Goal: Task Accomplishment & Management: Manage account settings

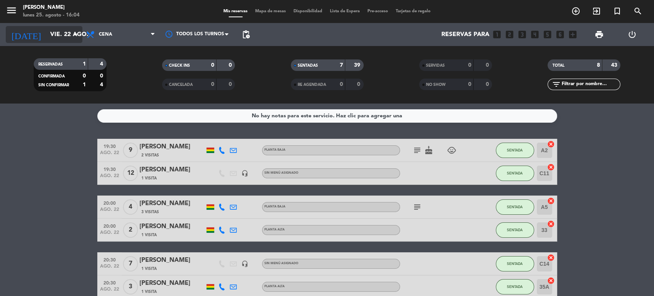
click at [65, 40] on input "vie. 22 ago." at bounding box center [86, 34] width 81 height 15
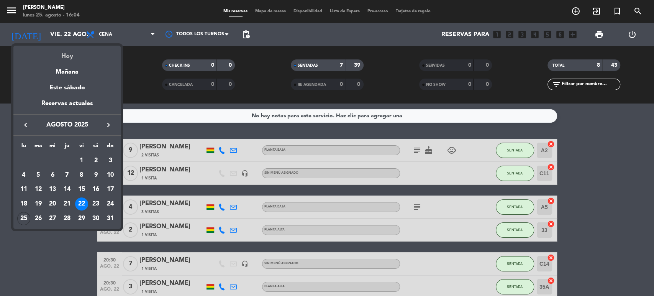
click at [67, 58] on div "Hoy" at bounding box center [66, 54] width 107 height 16
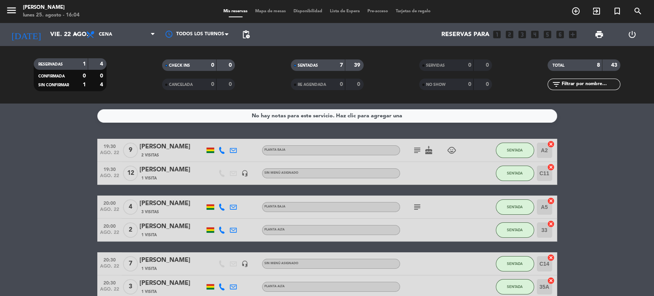
type input "lun. 25 ago."
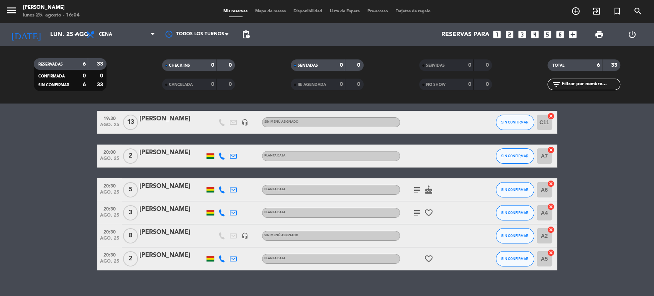
scroll to position [28, 0]
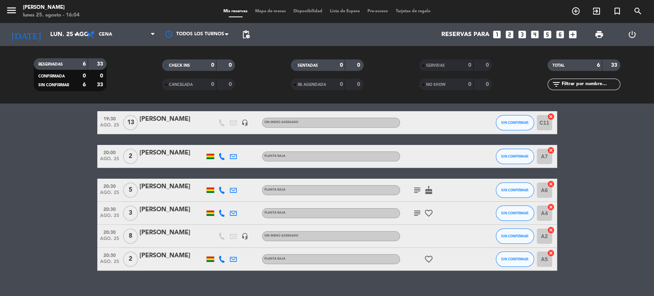
click at [414, 214] on icon "subject" at bounding box center [417, 212] width 9 height 9
click at [548, 250] on icon "cancel" at bounding box center [551, 253] width 8 height 8
click at [544, 256] on icon "border_all" at bounding box center [545, 258] width 9 height 9
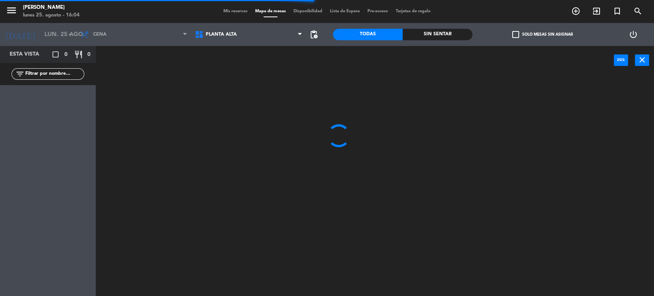
click at [236, 41] on span "Planta alta" at bounding box center [248, 34] width 115 height 17
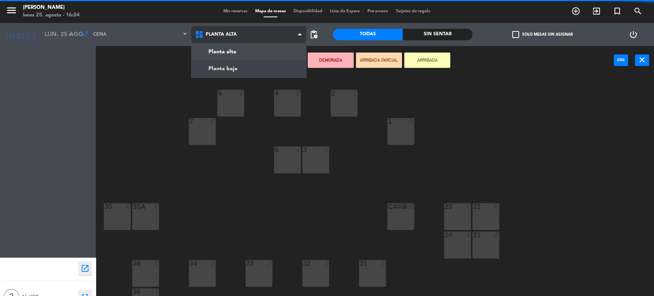
click at [227, 67] on ng-component "menu [PERSON_NAME] [DATE] 25. agosto - 16:04 Mis reservas Mapa de mesas Disponi…" at bounding box center [327, 148] width 654 height 297
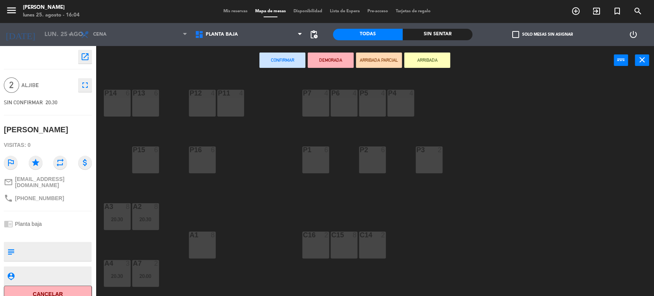
scroll to position [46, 0]
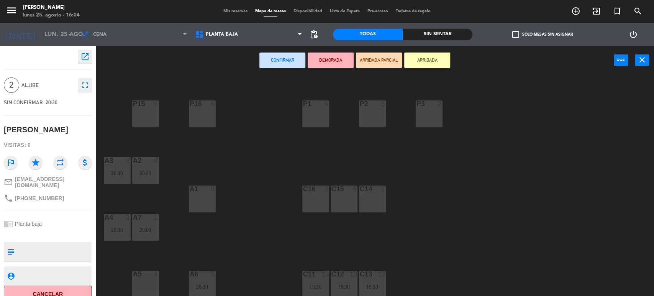
click at [321, 198] on div "C16 2" at bounding box center [315, 198] width 27 height 27
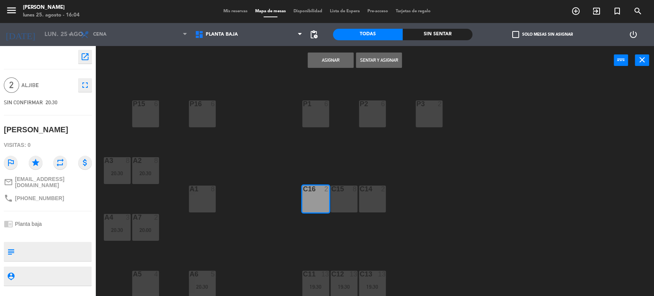
click at [334, 58] on button "Asignar" at bounding box center [331, 59] width 46 height 15
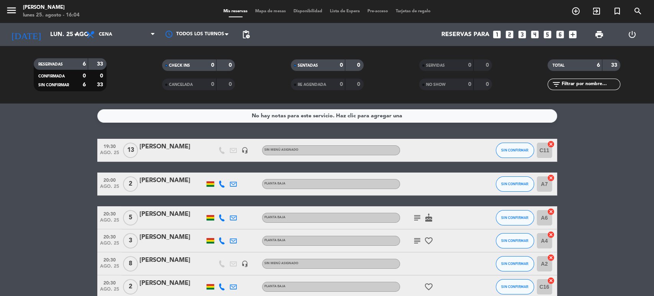
click at [550, 209] on icon "cancel" at bounding box center [551, 212] width 8 height 8
click at [545, 215] on icon "border_all" at bounding box center [545, 217] width 9 height 9
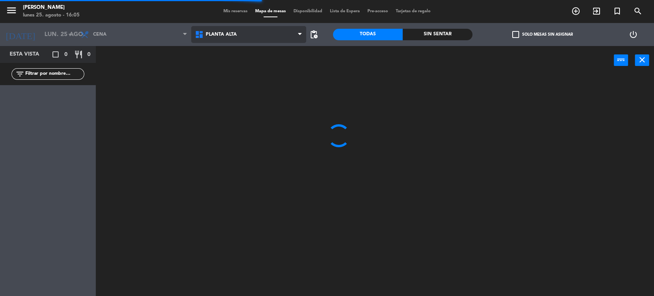
click at [229, 39] on span "Planta alta" at bounding box center [248, 34] width 115 height 17
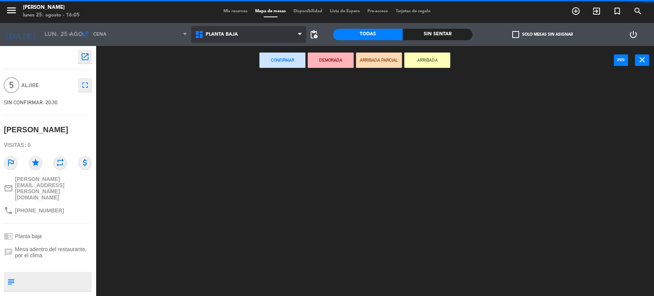
click at [225, 62] on ng-component "menu [PERSON_NAME] [DATE] 25. agosto - 16:05 Mis reservas Mapa de mesas Disponi…" at bounding box center [327, 148] width 654 height 297
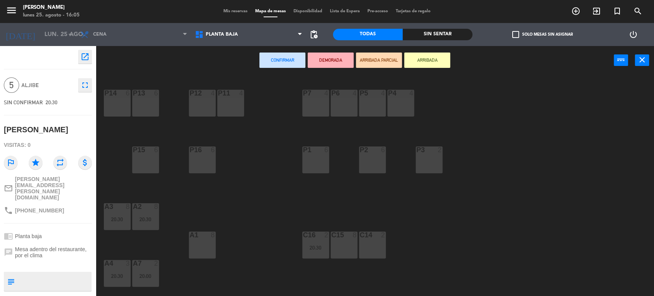
scroll to position [46, 0]
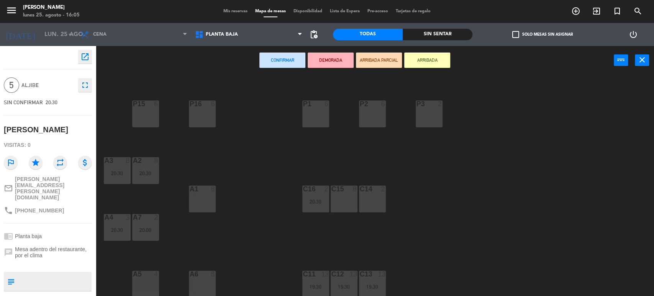
click at [197, 200] on div "A1 8" at bounding box center [202, 198] width 27 height 27
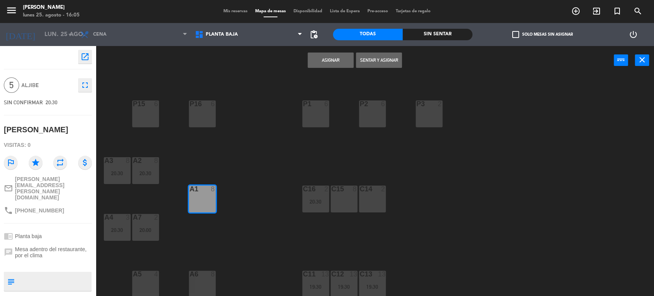
click at [328, 62] on button "Asignar" at bounding box center [331, 59] width 46 height 15
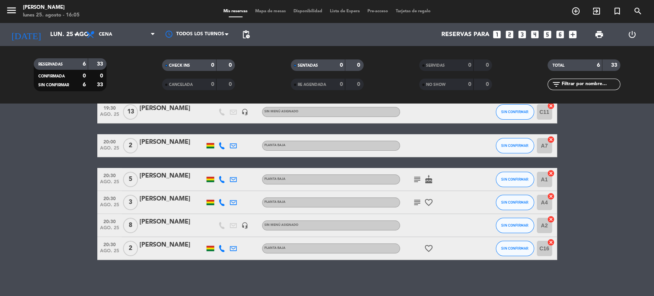
scroll to position [38, 0]
click at [549, 194] on icon "cancel" at bounding box center [551, 197] width 8 height 8
click at [544, 203] on icon "border_all" at bounding box center [545, 202] width 9 height 9
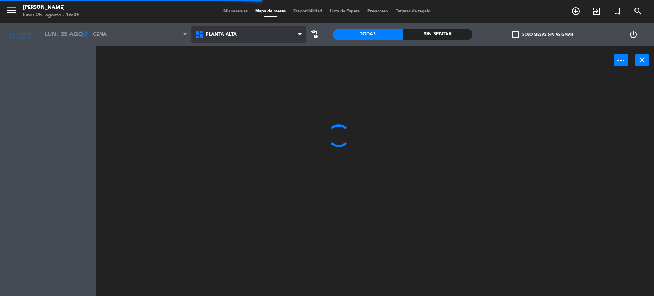
click at [225, 33] on span "Planta alta" at bounding box center [221, 34] width 31 height 5
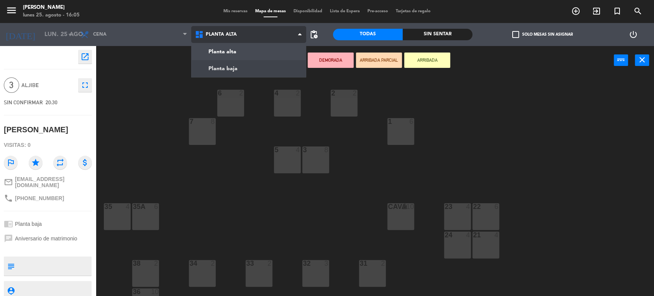
click at [214, 63] on ng-component "menu [PERSON_NAME] [DATE] 25. agosto - 16:05 Mis reservas Mapa de mesas Disponi…" at bounding box center [327, 148] width 654 height 297
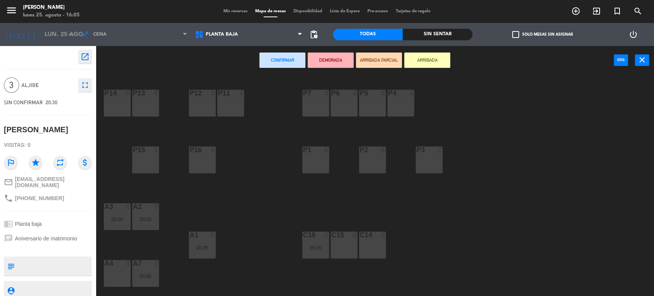
scroll to position [46, 0]
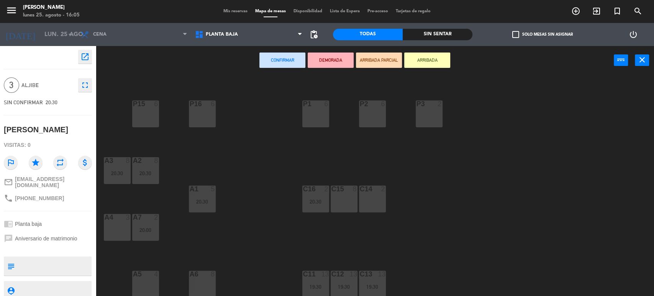
click at [342, 209] on div "C15 8" at bounding box center [344, 198] width 27 height 27
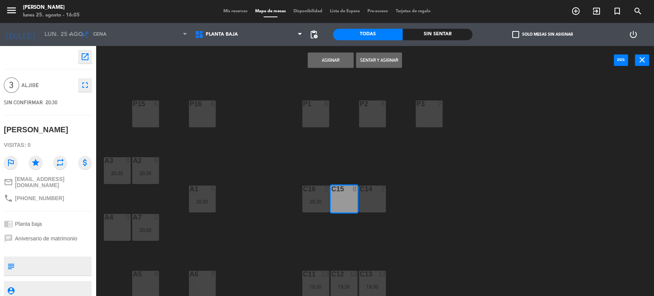
click at [325, 54] on button "Asignar" at bounding box center [331, 59] width 46 height 15
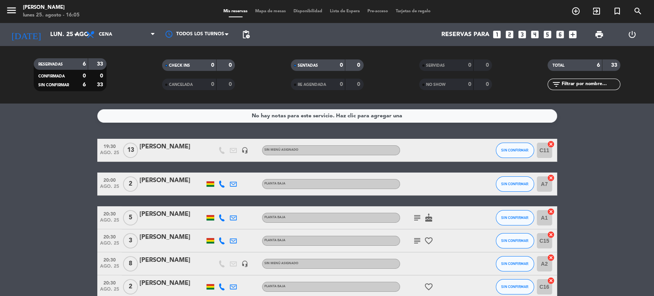
click at [572, 230] on bookings-row "19:30 [DATE] [PERSON_NAME] headset_mic Sin menú asignado SIN CONFIRMAR C11 canc…" at bounding box center [327, 218] width 654 height 159
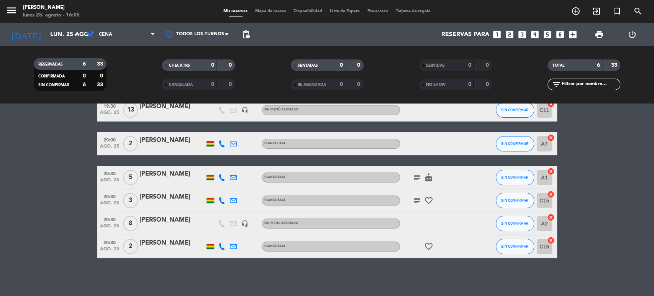
scroll to position [40, 0]
click at [536, 32] on icon "looks_4" at bounding box center [535, 35] width 10 height 10
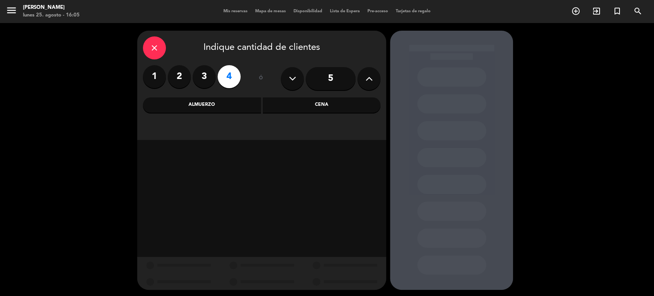
click at [300, 114] on div "close Indique cantidad de clientes 1 2 3 4 ó 5 Almuerzo Cena" at bounding box center [261, 85] width 249 height 109
click at [300, 112] on div "Cena" at bounding box center [322, 104] width 118 height 15
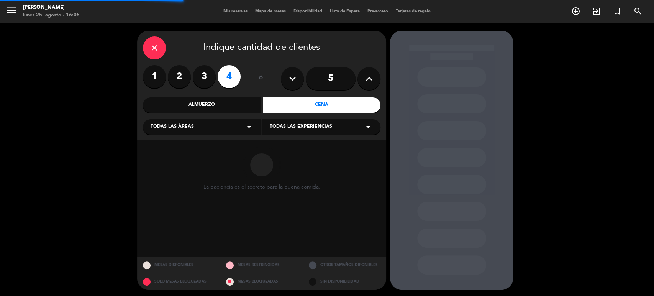
click at [199, 127] on div "Todas las áreas arrow_drop_down" at bounding box center [202, 126] width 118 height 15
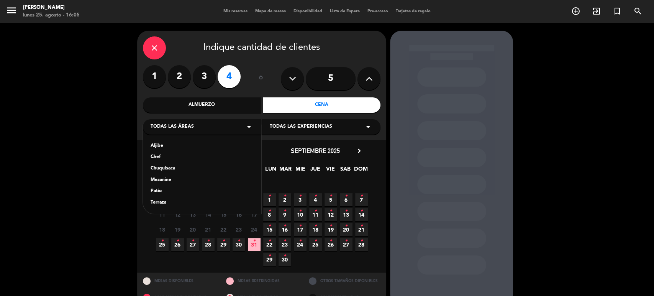
click at [159, 179] on div "Mezanine" at bounding box center [202, 180] width 103 height 8
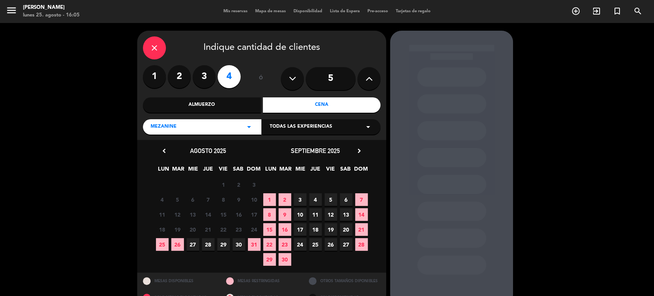
click at [160, 242] on span "25" at bounding box center [162, 244] width 13 height 13
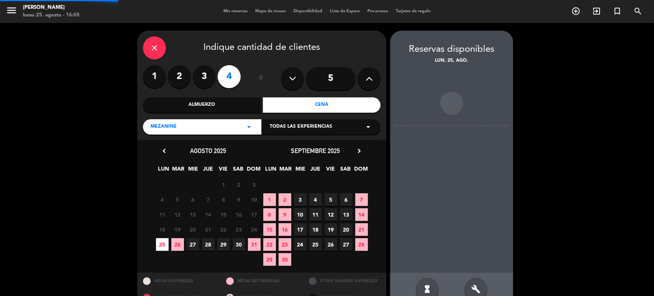
scroll to position [16, 0]
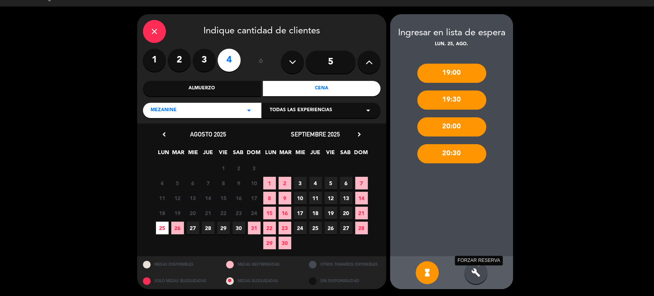
click at [478, 269] on icon "build" at bounding box center [475, 272] width 9 height 9
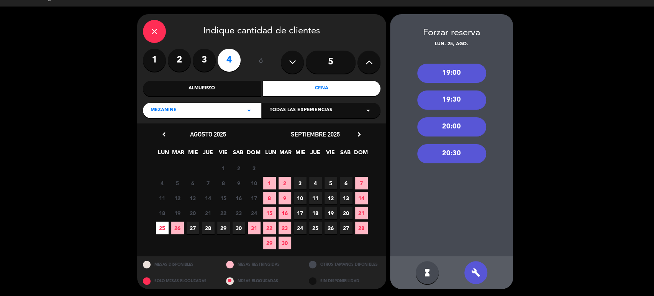
click at [443, 158] on div "20:30" at bounding box center [451, 153] width 69 height 19
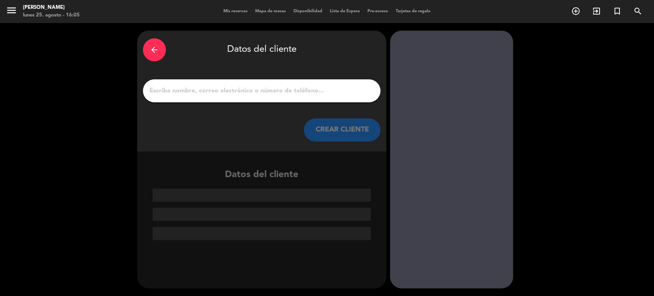
scroll to position [0, 0]
click at [295, 91] on input "1" at bounding box center [262, 90] width 226 height 11
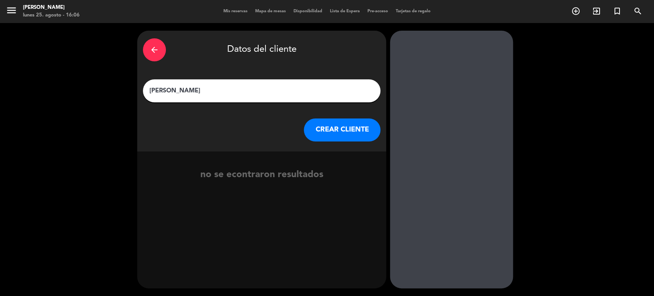
type input "[PERSON_NAME]"
click at [326, 129] on button "CREAR CLIENTE" at bounding box center [342, 129] width 77 height 23
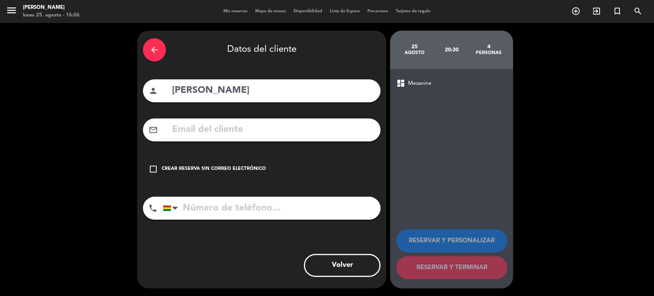
click at [211, 170] on div "Crear reserva sin correo electrónico" at bounding box center [214, 169] width 104 height 8
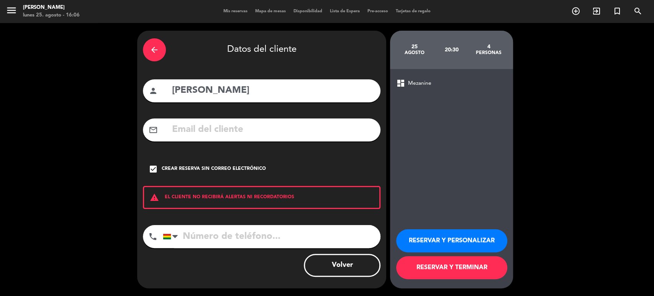
click at [411, 268] on button "RESERVAR Y TERMINAR" at bounding box center [451, 267] width 111 height 23
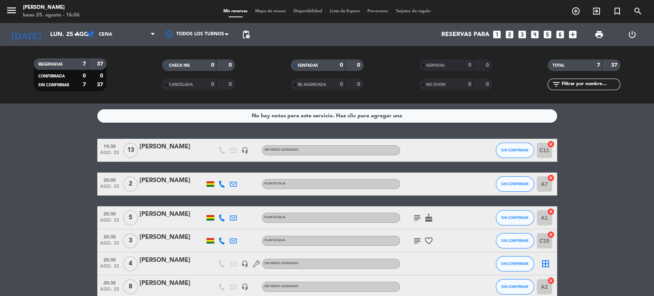
click at [165, 282] on div "[PERSON_NAME]" at bounding box center [171, 283] width 65 height 10
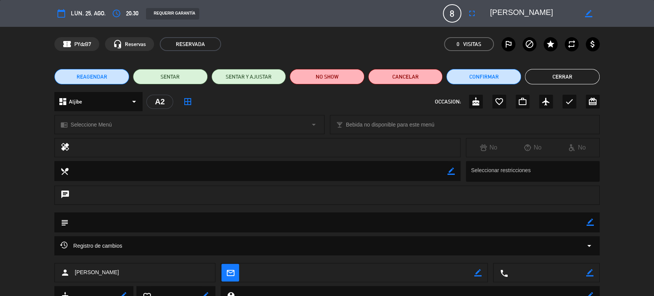
click at [587, 225] on icon "border_color" at bounding box center [590, 221] width 7 height 7
click at [587, 225] on icon at bounding box center [590, 221] width 7 height 7
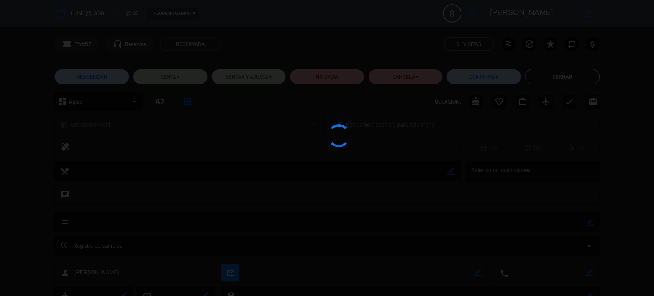
click at [565, 221] on div at bounding box center [327, 148] width 654 height 296
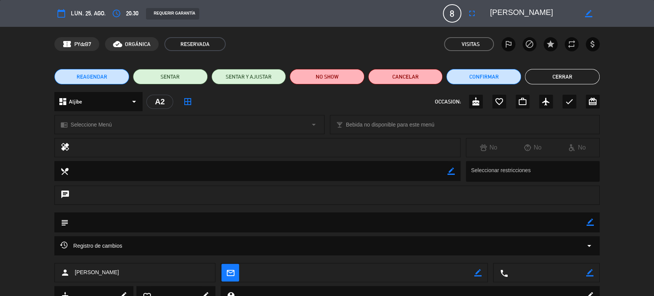
click at [270, 225] on textarea at bounding box center [328, 222] width 518 height 20
click at [555, 71] on button "Cerrar" at bounding box center [562, 76] width 75 height 15
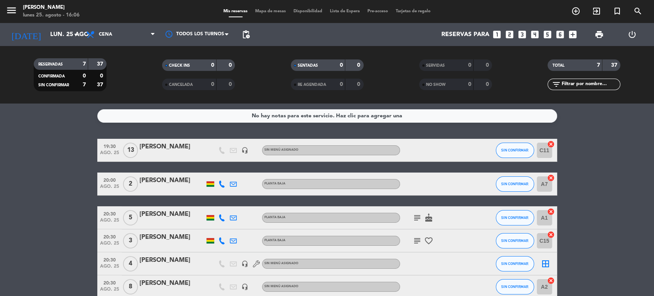
click at [317, 119] on div "No hay notas para este servicio. Haz clic para agregar una" at bounding box center [327, 115] width 151 height 9
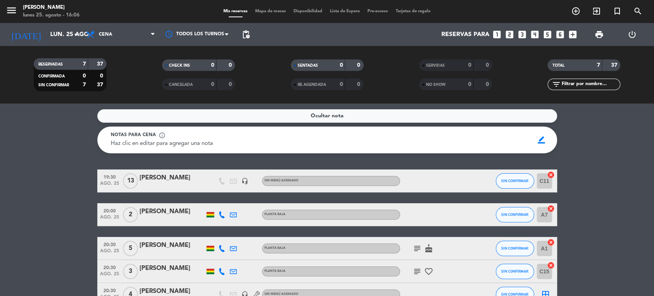
click at [287, 139] on div "Haz clic en editar para agregar una nota" at bounding box center [320, 143] width 418 height 9
click at [536, 138] on span "border_color" at bounding box center [541, 140] width 15 height 15
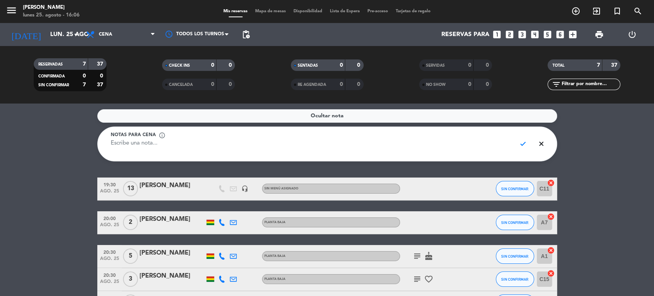
click at [469, 134] on div "Notas para cena info_outline" at bounding box center [311, 135] width 400 height 8
click at [153, 141] on textarea at bounding box center [311, 147] width 400 height 17
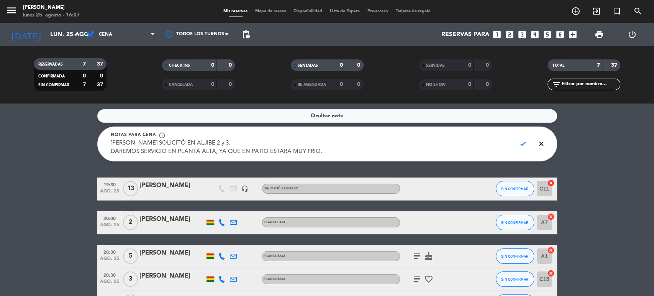
click at [166, 150] on textarea "[PERSON_NAME] SOLICITÓ EN ALJIBE 2 y 3. DAREMOS SERVICIO EN PLANTA ALTA, YA QUE…" at bounding box center [311, 147] width 400 height 17
type textarea "[PERSON_NAME] SOLICITÓ EN ALJIBE 2 y 3. DAREMOS SERVICIO TAMBIÉN EN PLANTA ALTA…"
click at [523, 146] on span "check" at bounding box center [523, 143] width 15 height 15
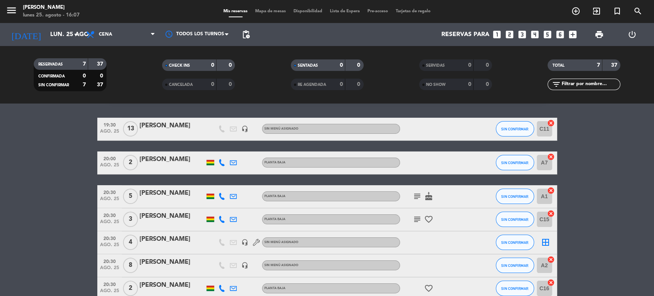
scroll to position [63, 0]
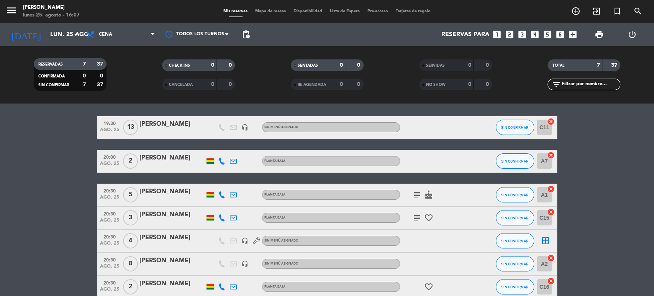
click at [163, 258] on div "[PERSON_NAME]" at bounding box center [171, 261] width 65 height 10
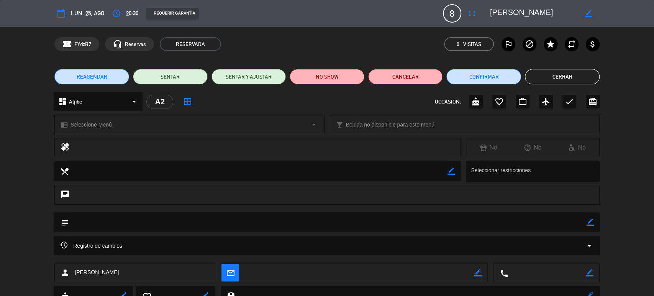
scroll to position [32, 0]
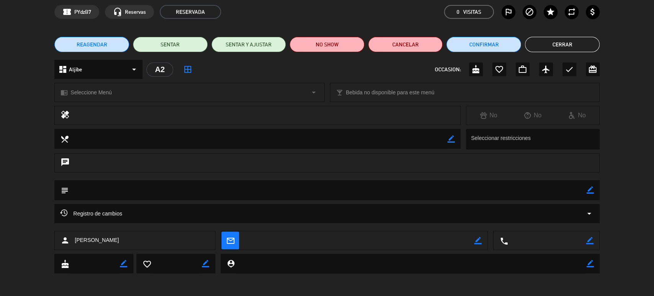
click at [591, 190] on icon "border_color" at bounding box center [590, 189] width 7 height 7
click at [557, 192] on textarea at bounding box center [328, 190] width 518 height 20
type textarea "[PERSON_NAME] ESAS MESAS"
click at [591, 188] on icon at bounding box center [590, 189] width 7 height 7
click at [556, 43] on button "Cerrar" at bounding box center [562, 44] width 75 height 15
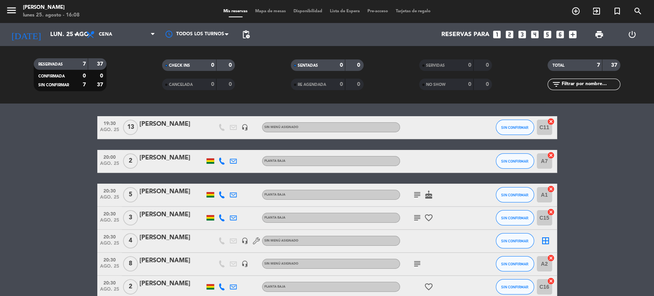
click at [546, 240] on icon "border_all" at bounding box center [545, 240] width 9 height 9
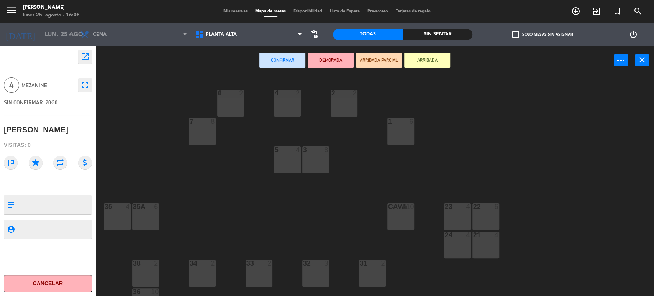
scroll to position [46, 0]
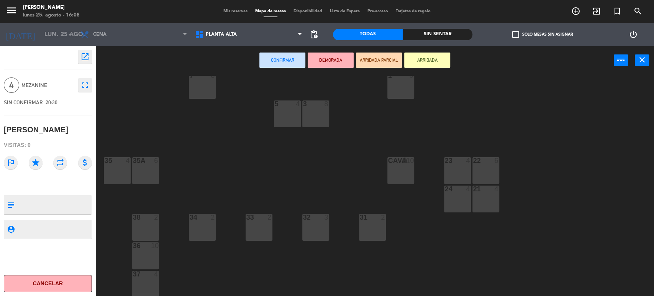
click at [146, 175] on div "35A 6" at bounding box center [145, 170] width 27 height 27
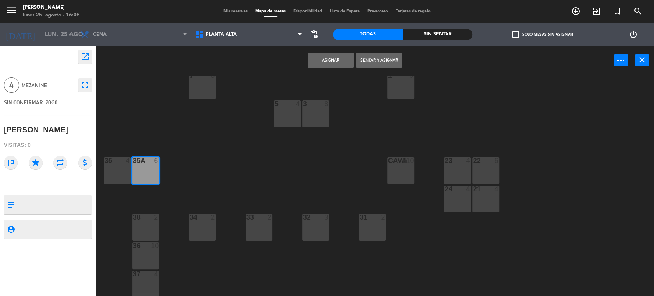
click at [327, 65] on button "Asignar" at bounding box center [331, 59] width 46 height 15
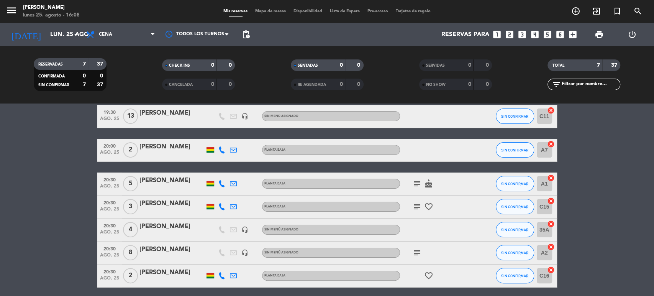
scroll to position [74, 0]
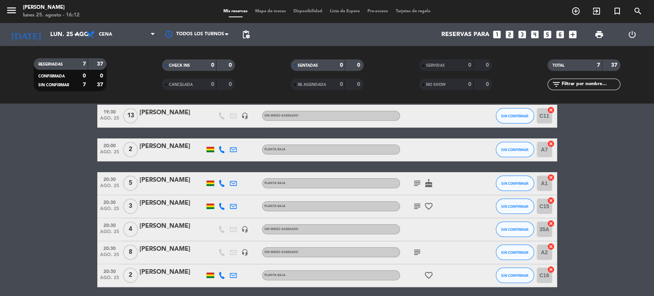
click at [97, 173] on bookings-row "19:30 [DATE] [PERSON_NAME] headset_mic Sin menú asignado SIN CONFIRMAR C11 canc…" at bounding box center [327, 196] width 654 height 182
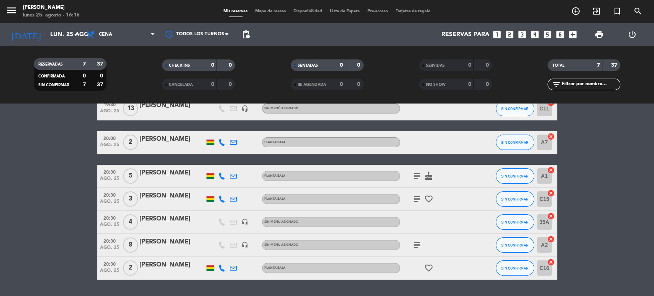
scroll to position [77, 0]
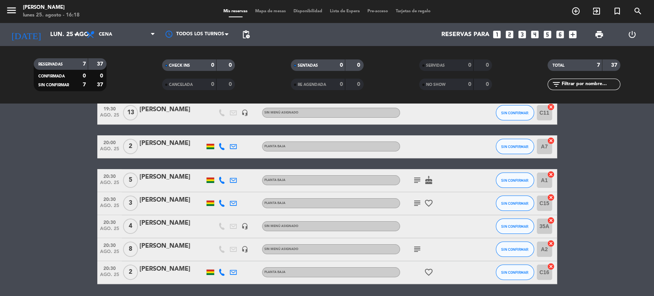
click at [418, 203] on icon "subject" at bounding box center [417, 202] width 9 height 9
click at [416, 180] on icon "subject" at bounding box center [417, 179] width 9 height 9
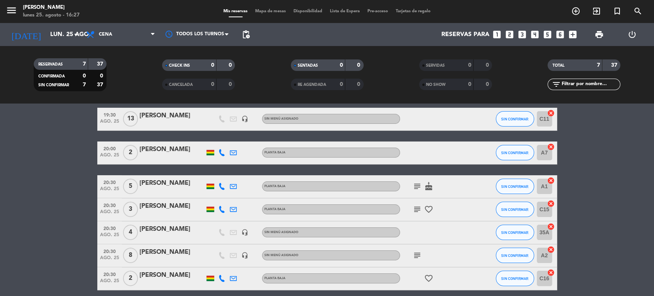
scroll to position [72, 0]
